Goal: Task Accomplishment & Management: Use online tool/utility

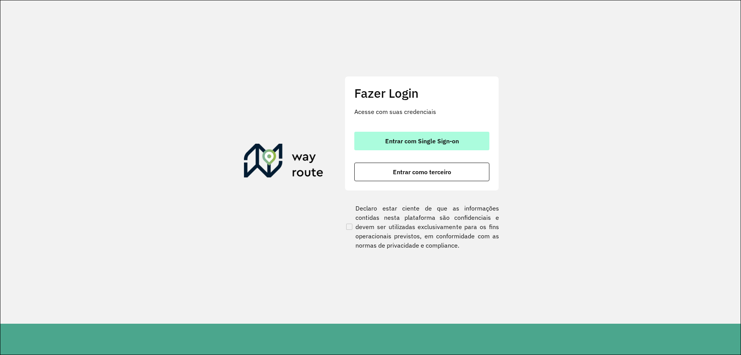
click at [443, 146] on button "Entrar com Single Sign-on" at bounding box center [421, 141] width 135 height 19
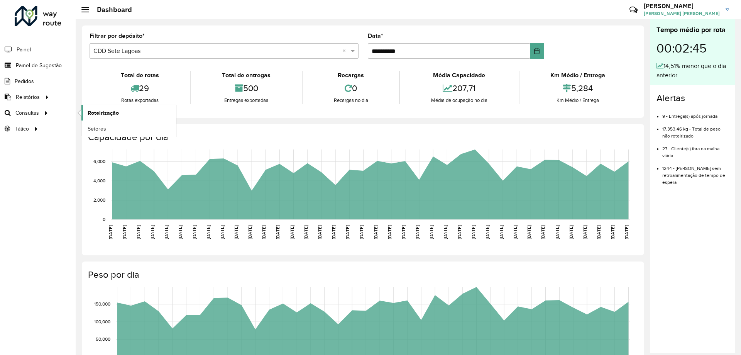
click at [110, 117] on link "Roteirização" at bounding box center [128, 112] width 95 height 15
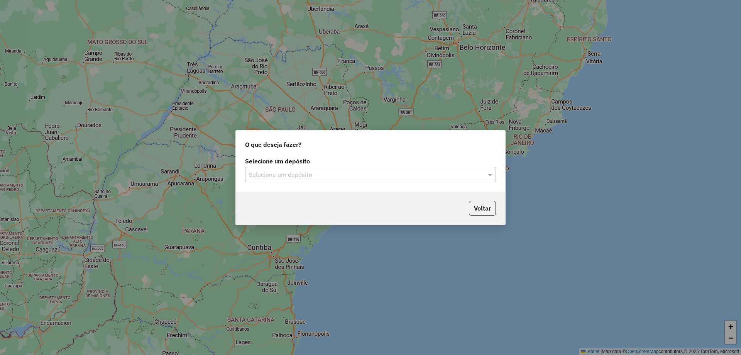
click at [344, 180] on div "Selecione um depósito" at bounding box center [370, 174] width 251 height 15
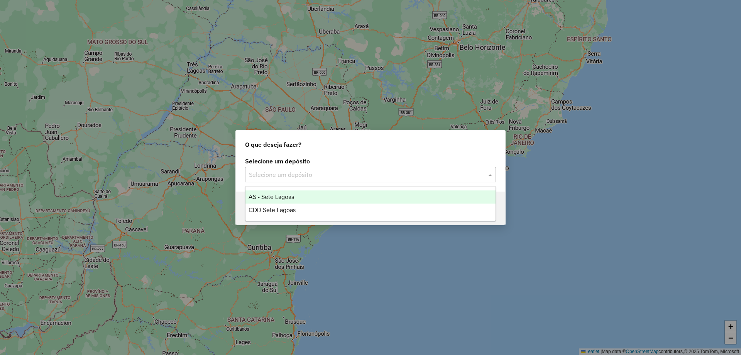
click at [298, 197] on div "AS - Sete Lagoas" at bounding box center [370, 196] width 250 height 13
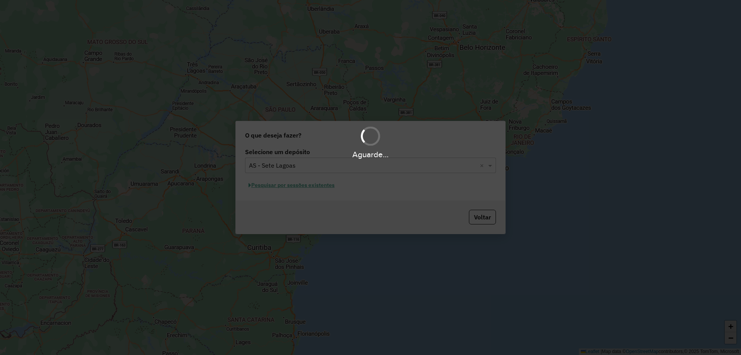
click at [409, 171] on div "Aguarde..." at bounding box center [370, 177] width 741 height 355
click at [396, 164] on div "Aguarde..." at bounding box center [370, 177] width 741 height 355
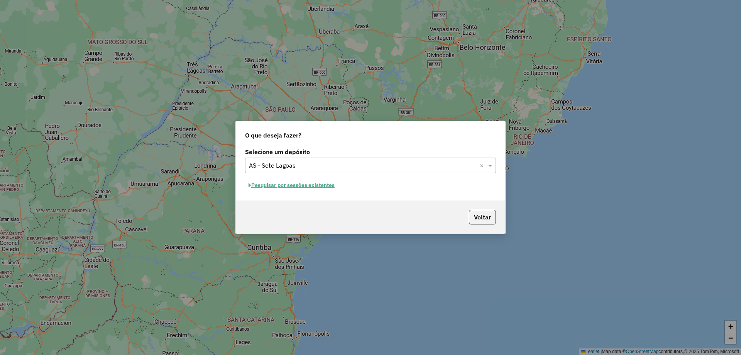
click at [396, 164] on input "text" at bounding box center [363, 165] width 228 height 9
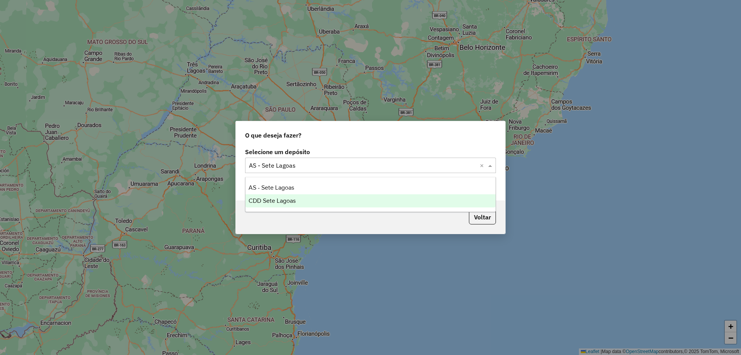
click at [258, 198] on span "CDD Sete Lagoas" at bounding box center [271, 200] width 47 height 7
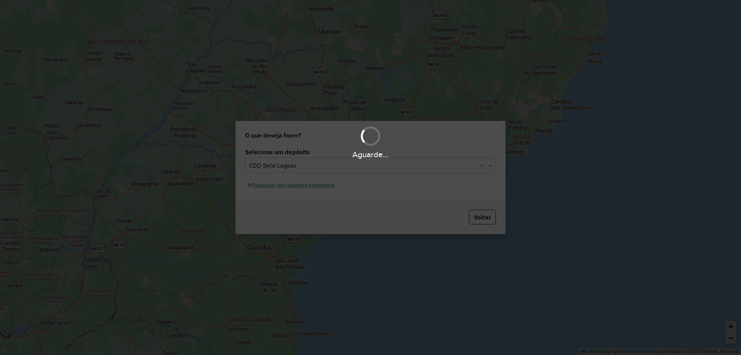
click at [303, 186] on div "Aguarde..." at bounding box center [370, 177] width 741 height 355
click at [387, 192] on div "Aguarde..." at bounding box center [370, 177] width 741 height 355
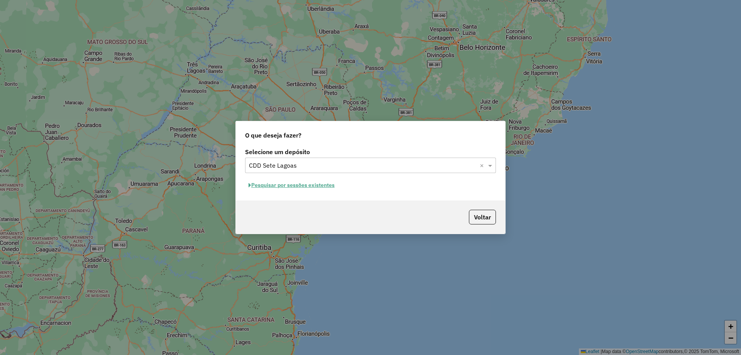
click at [316, 185] on button "Pesquisar por sessões existentes" at bounding box center [291, 185] width 93 height 12
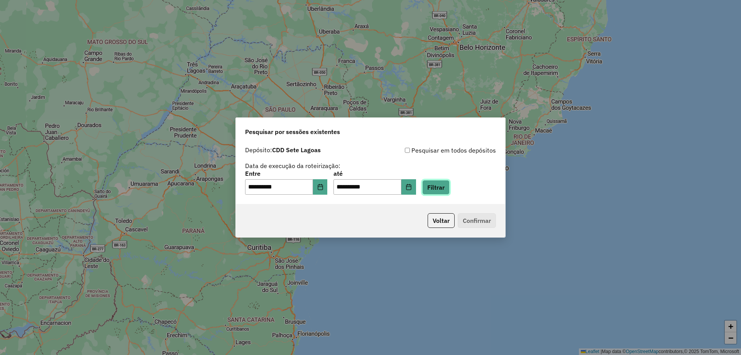
click at [446, 188] on button "Filtrar" at bounding box center [435, 187] width 27 height 15
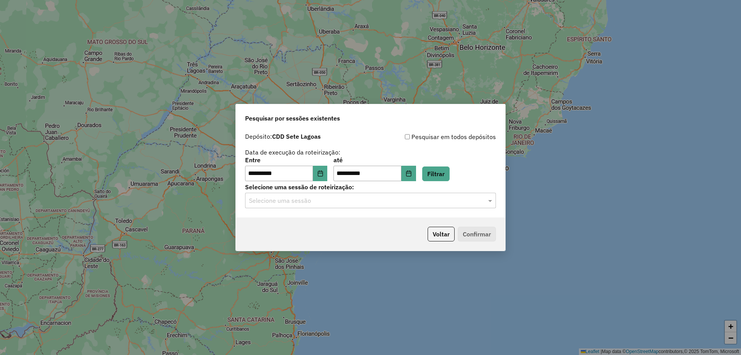
click at [353, 199] on input "text" at bounding box center [363, 200] width 228 height 9
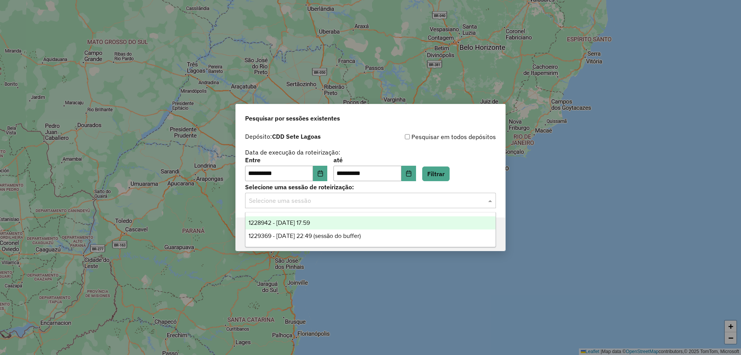
click at [310, 219] on span "1228942 - 13/08/2025 17:59" at bounding box center [278, 222] width 61 height 7
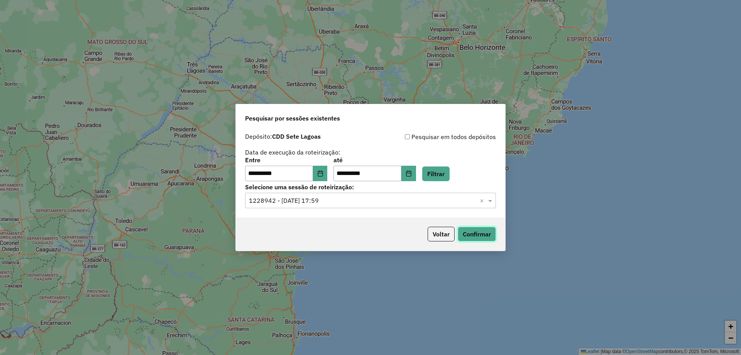
click at [473, 234] on button "Confirmar" at bounding box center [477, 233] width 38 height 15
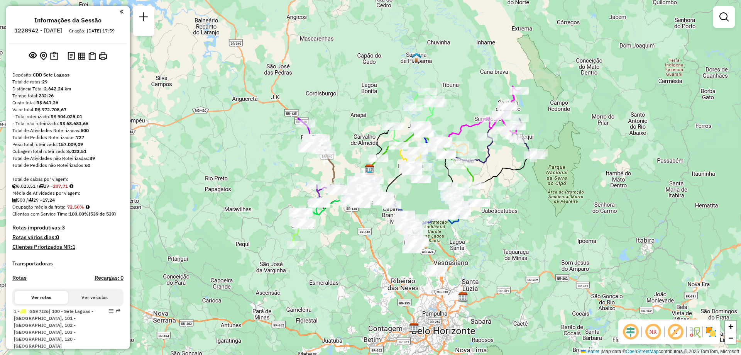
click at [679, 331] on em at bounding box center [675, 331] width 19 height 19
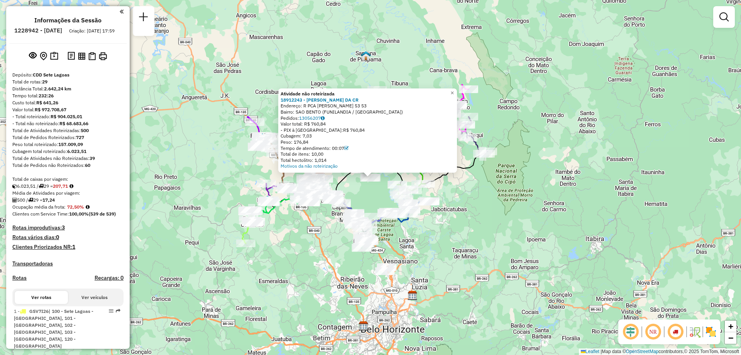
click at [578, 172] on div "Atividade não roteirizada 18912243 - [PERSON_NAME] DA CR Endereço: R PCA [PERSO…" at bounding box center [370, 177] width 741 height 355
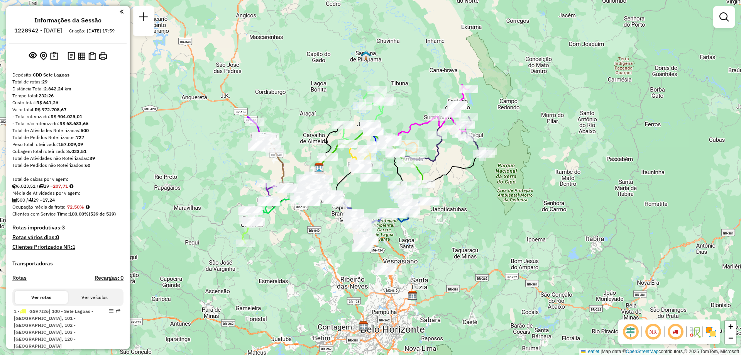
click at [654, 331] on em at bounding box center [653, 331] width 19 height 19
click at [678, 329] on em at bounding box center [675, 331] width 19 height 19
click at [723, 21] on em at bounding box center [723, 16] width 9 height 9
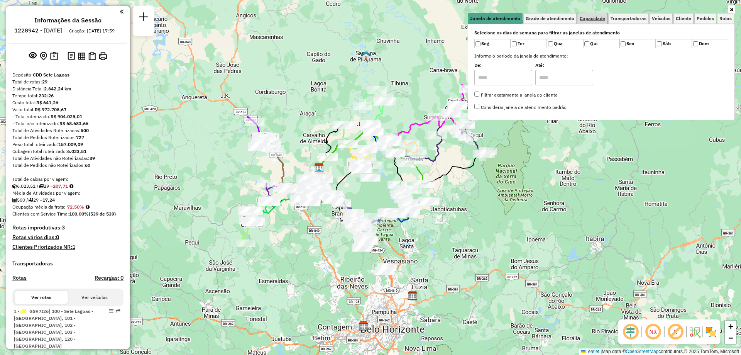
click at [586, 21] on link "Capacidade" at bounding box center [592, 18] width 30 height 11
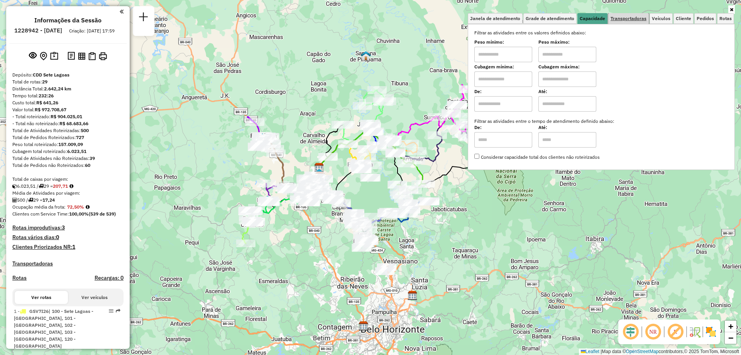
click at [636, 21] on span "Transportadoras" at bounding box center [628, 18] width 36 height 5
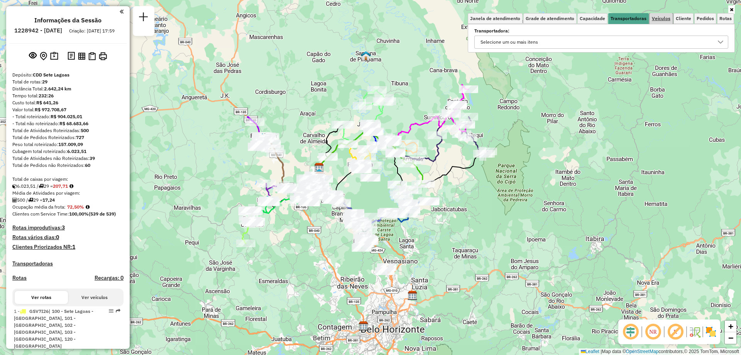
click at [659, 17] on span "Veículos" at bounding box center [661, 18] width 19 height 5
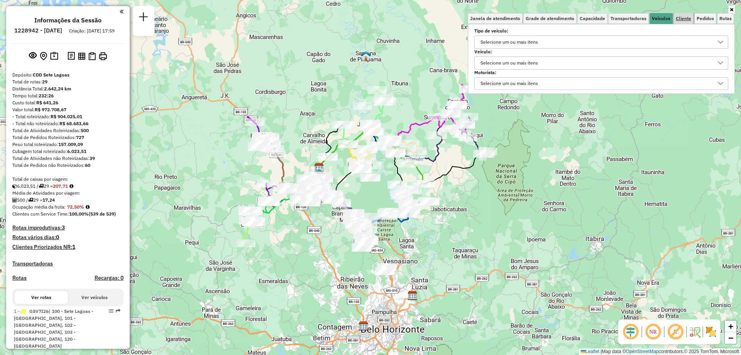
click at [689, 19] on span "Cliente" at bounding box center [683, 18] width 15 height 5
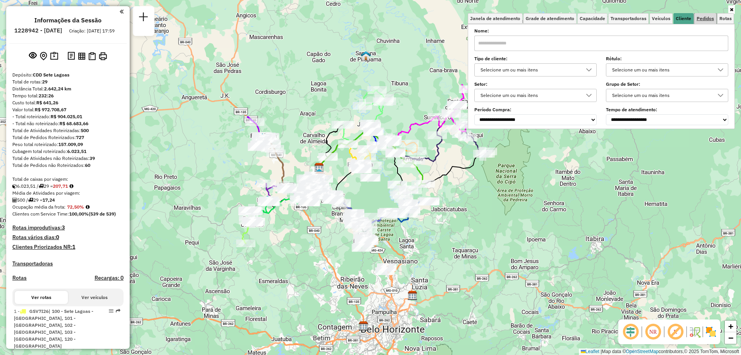
click at [703, 20] on span "Pedidos" at bounding box center [704, 18] width 17 height 5
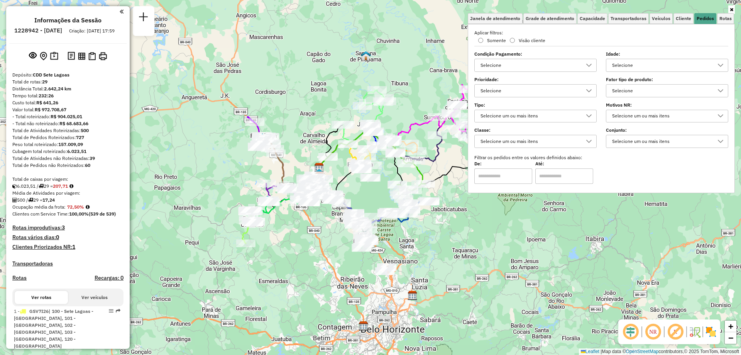
click at [625, 65] on div "Selecione" at bounding box center [661, 65] width 104 height 12
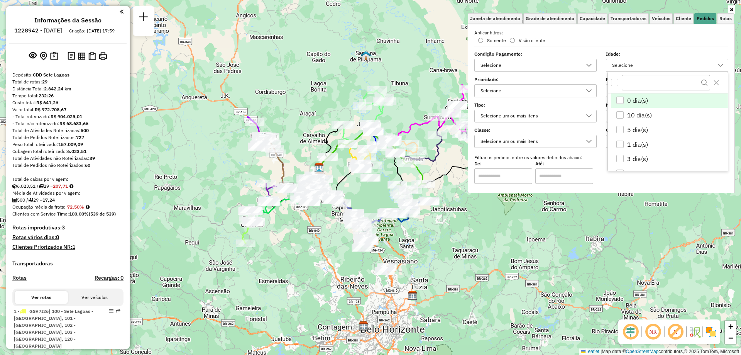
scroll to position [5, 27]
click at [626, 61] on div "Selecione" at bounding box center [661, 65] width 104 height 12
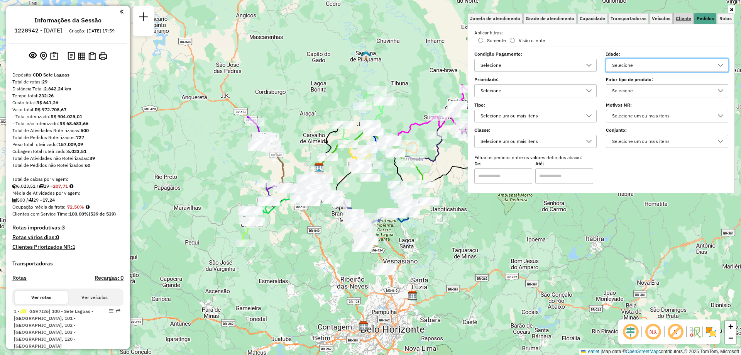
click at [688, 18] on span "Cliente" at bounding box center [683, 18] width 15 height 5
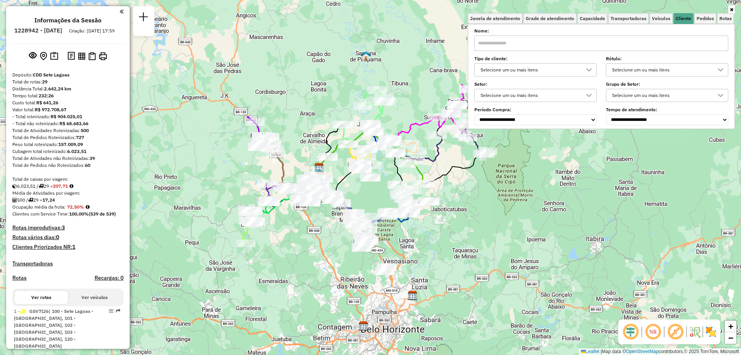
click at [537, 45] on input "text" at bounding box center [601, 42] width 254 height 15
type input "****"
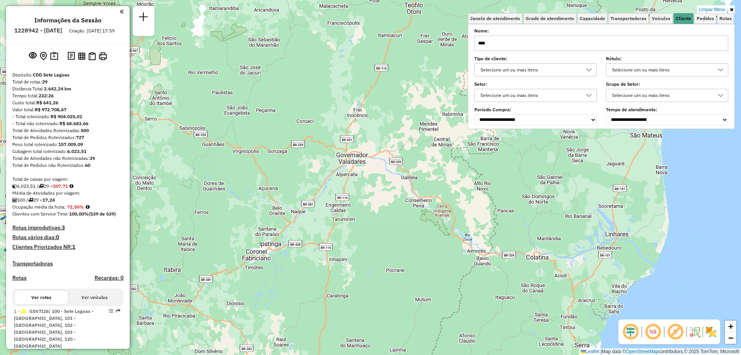
click at [733, 10] on icon at bounding box center [731, 9] width 3 height 5
